Goal: Task Accomplishment & Management: Complete application form

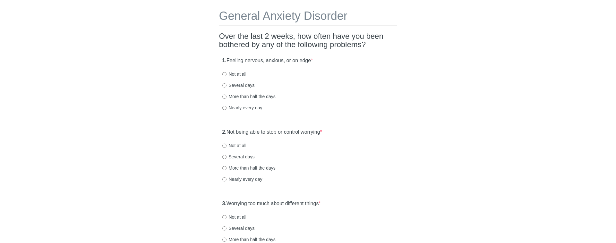
scroll to position [28, 0]
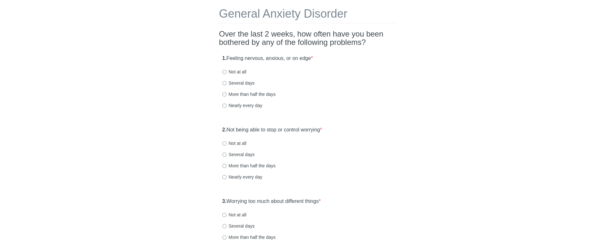
click at [244, 82] on label "Several days" at bounding box center [238, 83] width 32 height 6
click at [227, 82] on input "Several days" at bounding box center [224, 83] width 4 height 4
radio input "true"
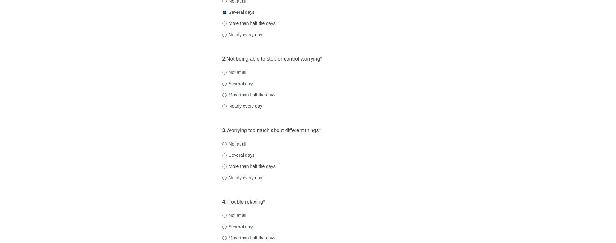
scroll to position [99, 0]
click at [244, 85] on label "Several days" at bounding box center [238, 83] width 32 height 6
click at [227, 85] on input "Several days" at bounding box center [224, 83] width 4 height 4
radio input "true"
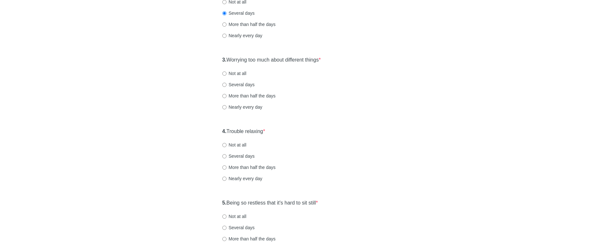
click at [238, 83] on label "Several days" at bounding box center [238, 84] width 32 height 6
click at [227, 83] on input "Several days" at bounding box center [224, 85] width 4 height 4
radio input "true"
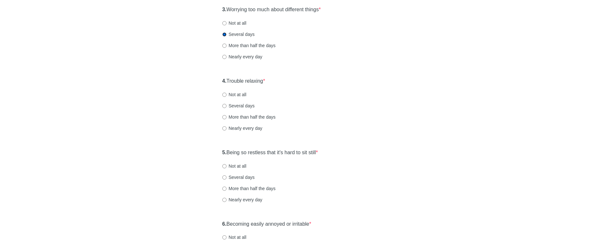
scroll to position [222, 0]
click at [239, 103] on label "Several days" at bounding box center [238, 104] width 32 height 6
click at [227, 103] on input "Several days" at bounding box center [224, 104] width 4 height 4
radio input "true"
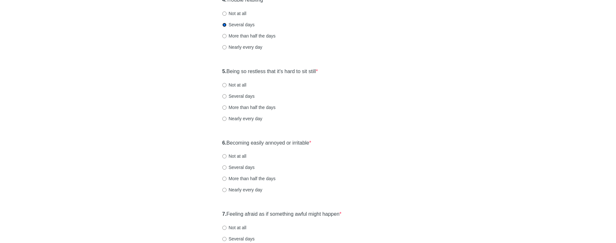
scroll to position [302, 0]
click at [237, 85] on label "Not at all" at bounding box center [234, 84] width 24 height 6
click at [227, 85] on input "Not at all" at bounding box center [224, 84] width 4 height 4
radio input "true"
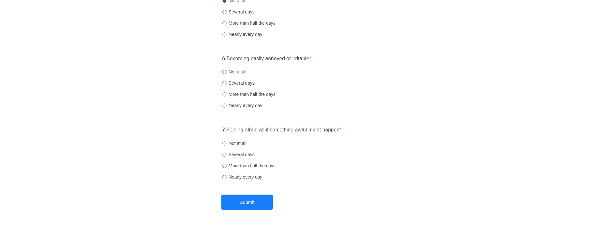
scroll to position [386, 0]
click at [239, 83] on label "Several days" at bounding box center [238, 82] width 32 height 6
click at [227, 83] on input "Several days" at bounding box center [224, 82] width 4 height 4
radio input "true"
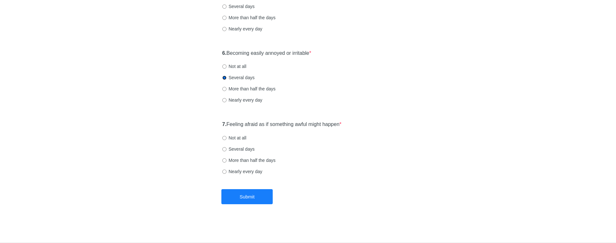
scroll to position [391, 0]
click at [237, 137] on label "Not at all" at bounding box center [234, 138] width 24 height 6
click at [227, 137] on input "Not at all" at bounding box center [224, 138] width 4 height 4
radio input "true"
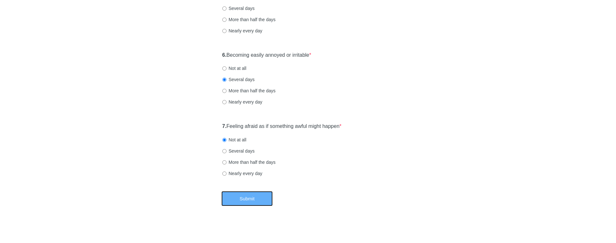
click at [249, 200] on button "Submit" at bounding box center [246, 198] width 51 height 15
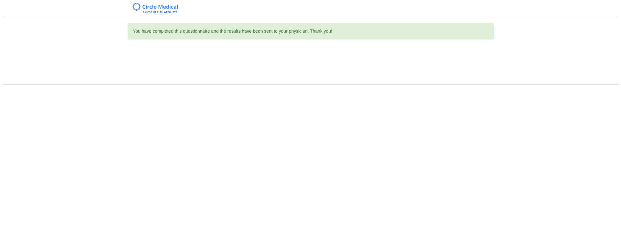
scroll to position [0, 0]
